Goal: Information Seeking & Learning: Find specific fact

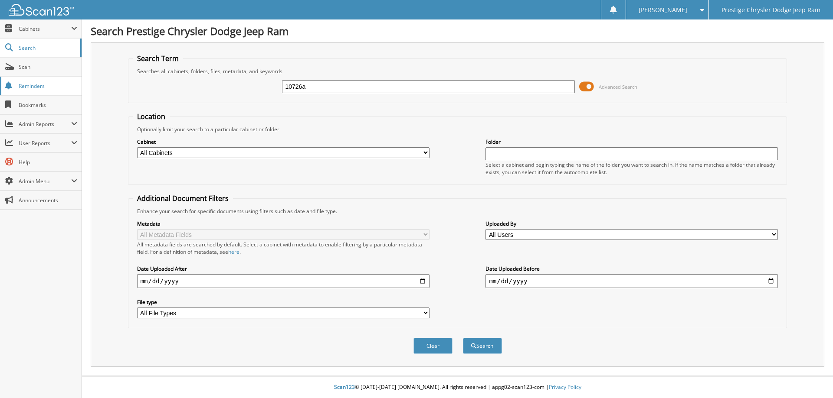
type input "10726a"
click at [463, 338] on button "Search" at bounding box center [482, 346] width 39 height 16
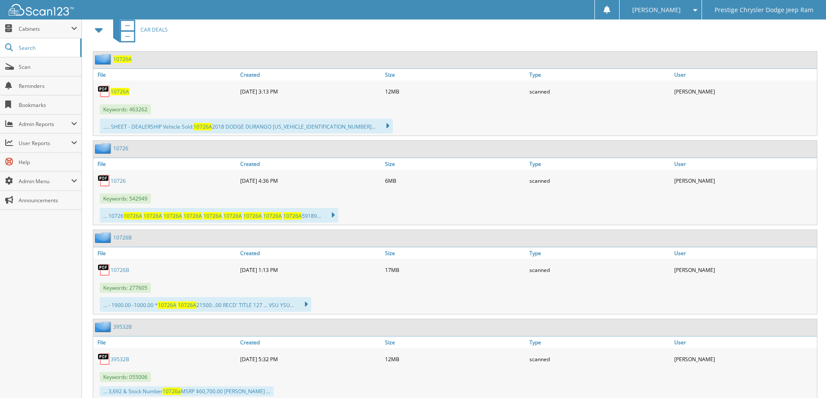
scroll to position [390, 0]
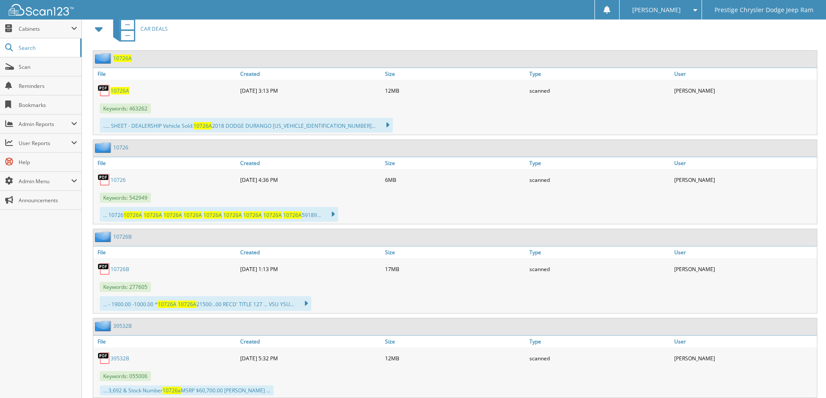
click at [120, 61] on span "10726A" at bounding box center [122, 58] width 19 height 7
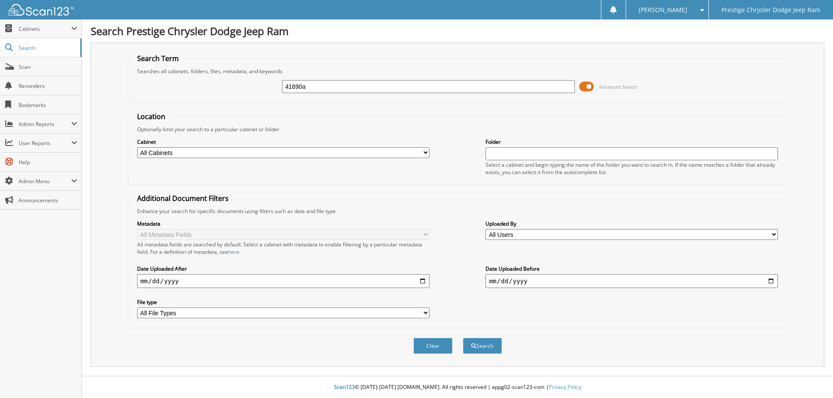
type input "41690a"
click at [463, 338] on button "Search" at bounding box center [482, 346] width 39 height 16
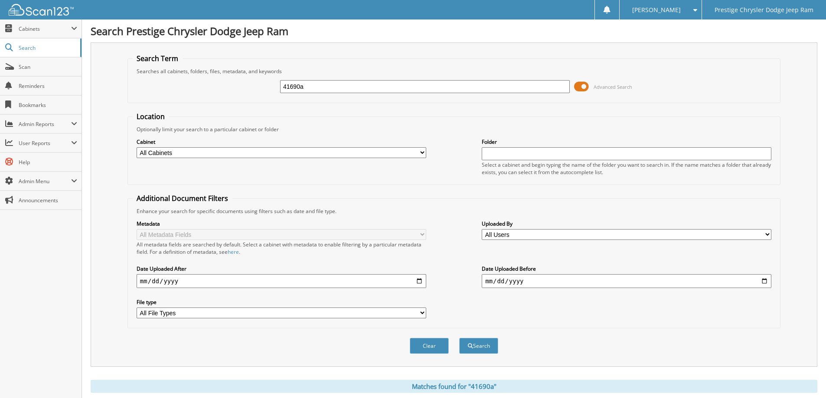
click at [584, 87] on span at bounding box center [581, 86] width 15 height 13
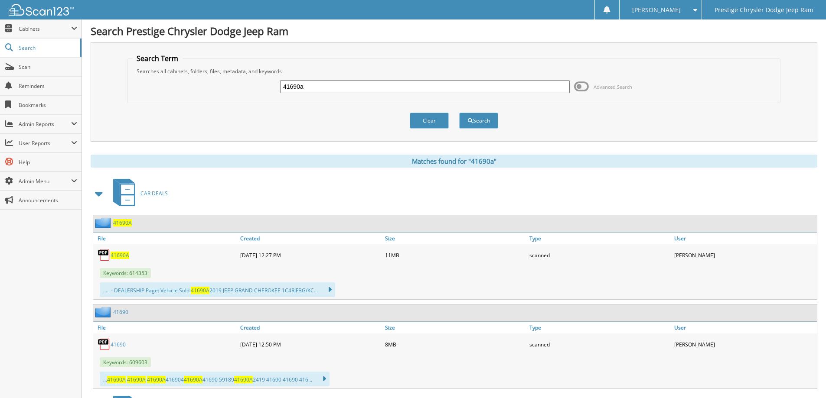
click at [118, 260] on div "41690A" at bounding box center [165, 255] width 145 height 17
click at [117, 256] on span "41690A" at bounding box center [120, 255] width 19 height 7
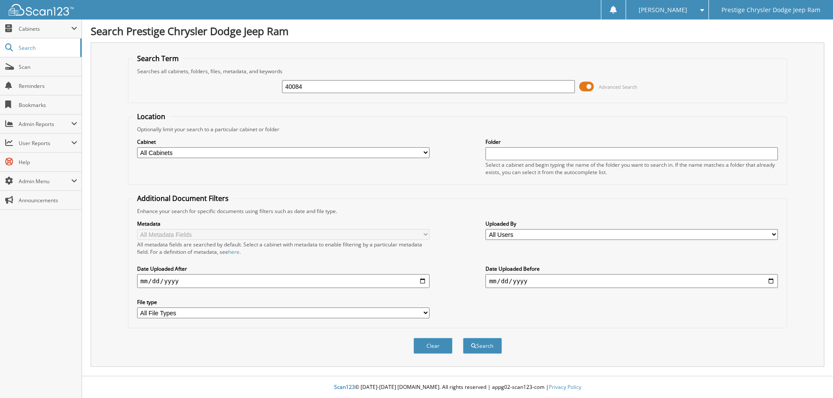
type input "40084"
click at [591, 89] on span at bounding box center [586, 86] width 15 height 13
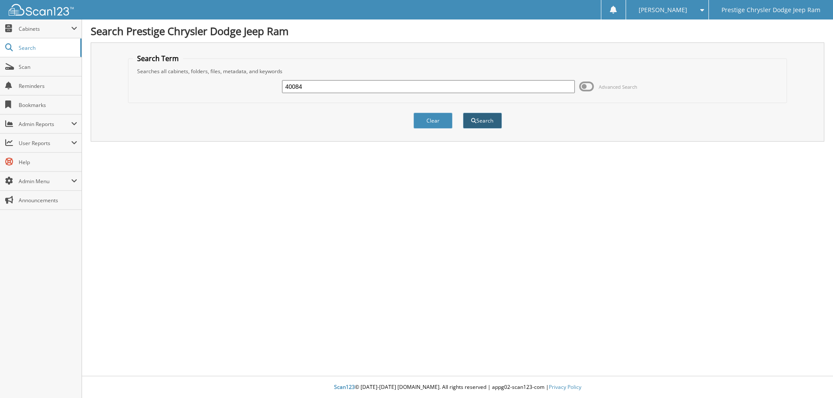
click at [478, 123] on button "Search" at bounding box center [482, 121] width 39 height 16
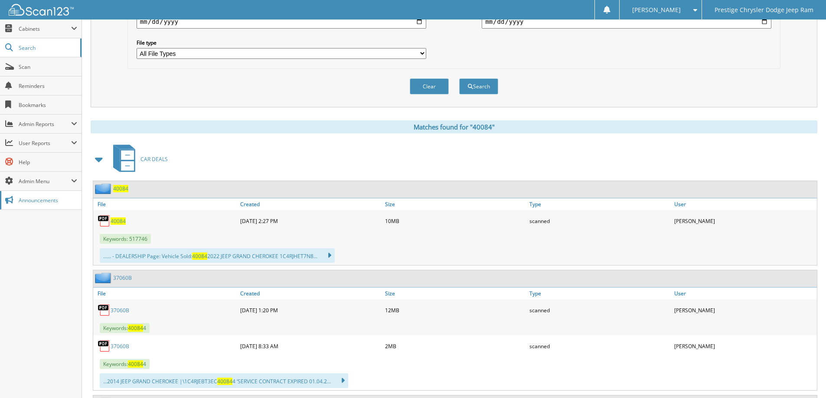
scroll to position [260, 0]
click at [114, 219] on span "40084" at bounding box center [118, 220] width 15 height 7
